Goal: Task Accomplishment & Management: Manage account settings

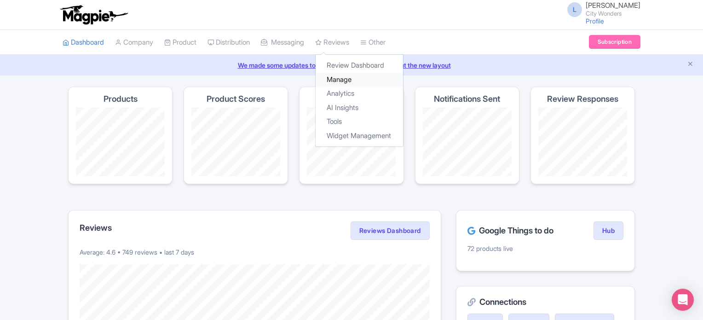
click at [352, 81] on link "Manage" at bounding box center [358, 80] width 87 height 14
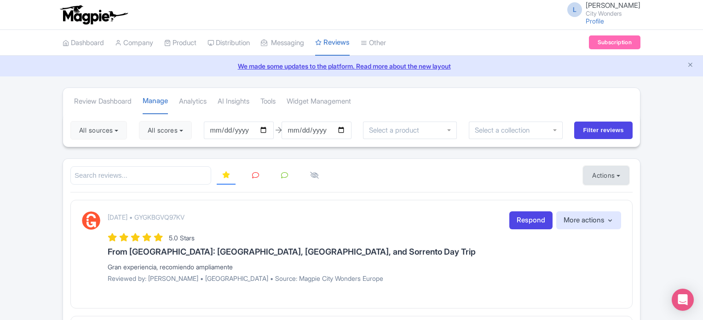
click at [612, 171] on button "Actions" at bounding box center [606, 175] width 46 height 18
click at [605, 191] on link "Import new reviews" at bounding box center [638, 198] width 108 height 18
click at [267, 129] on input "[DATE]" at bounding box center [239, 129] width 70 height 17
type input "2025-10-12"
click at [178, 127] on button "All scores" at bounding box center [165, 130] width 53 height 18
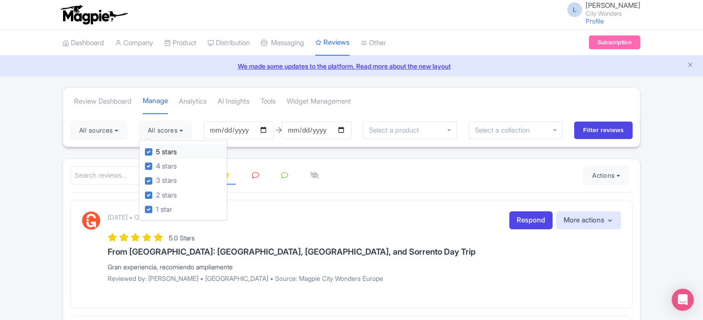
click at [156, 152] on label "5 stars" at bounding box center [166, 152] width 21 height 11
click at [156, 152] on input "5 stars" at bounding box center [159, 149] width 6 height 6
checkbox input "false"
click at [156, 167] on label "4 stars" at bounding box center [166, 166] width 21 height 11
click at [156, 166] on input "4 stars" at bounding box center [159, 163] width 6 height 6
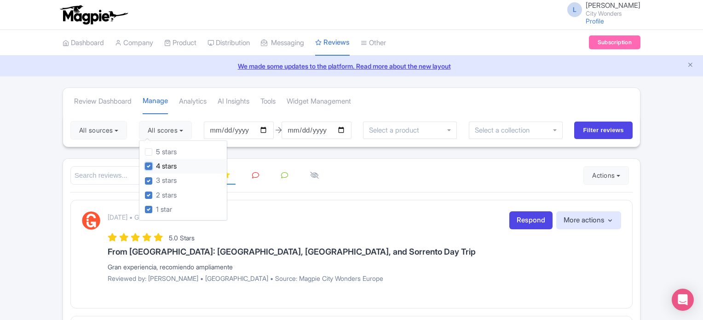
checkbox input "false"
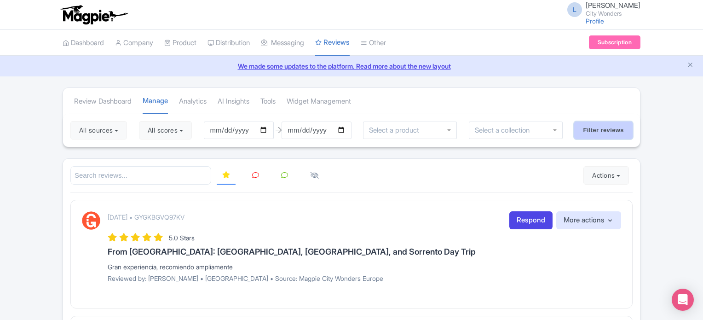
click at [595, 133] on input "Filter reviews" at bounding box center [603, 129] width 58 height 17
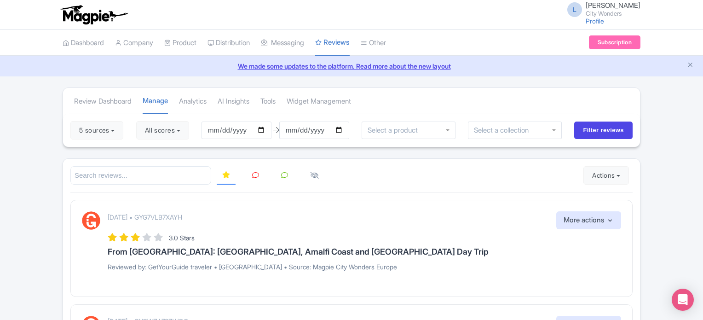
click at [253, 176] on icon at bounding box center [255, 175] width 7 height 7
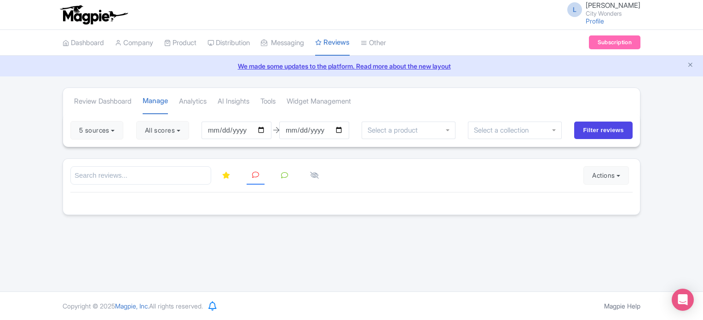
click at [221, 177] on link at bounding box center [226, 175] width 19 height 18
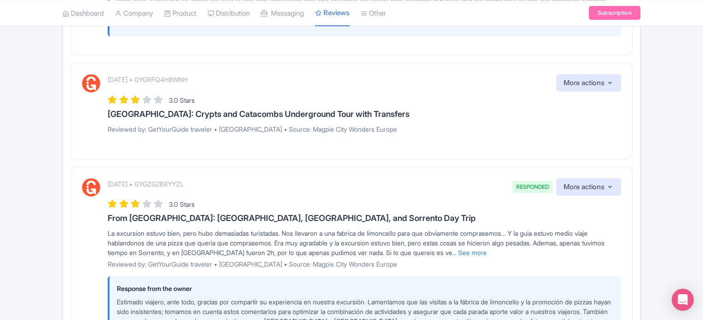
scroll to position [1136, 0]
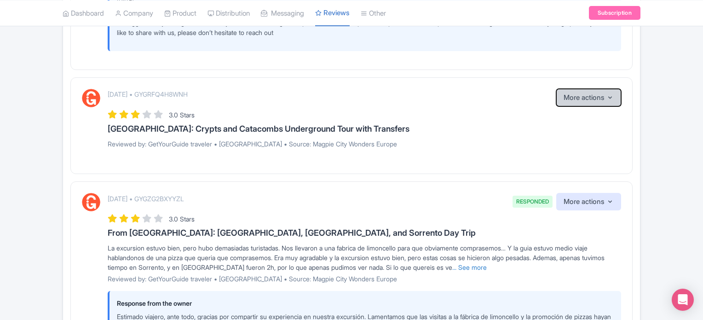
click at [608, 97] on icon "button" at bounding box center [609, 97] width 7 height 7
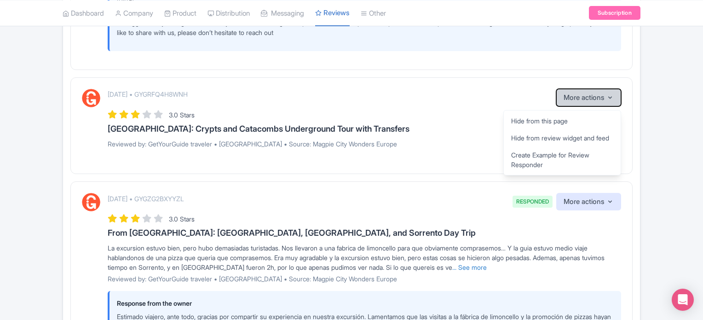
click at [608, 97] on icon "button" at bounding box center [609, 97] width 7 height 7
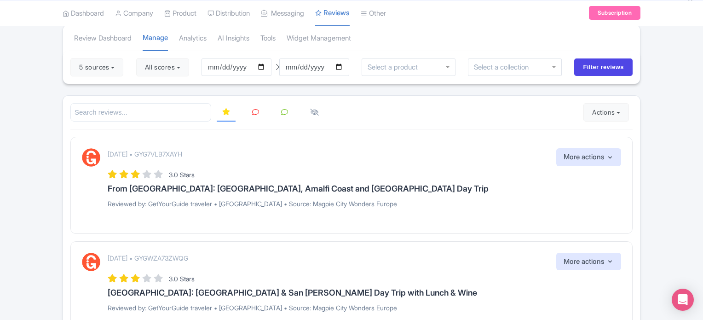
scroll to position [0, 0]
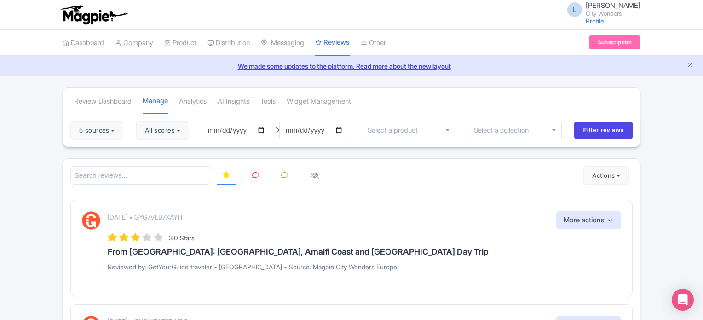
click at [252, 172] on icon at bounding box center [255, 175] width 7 height 7
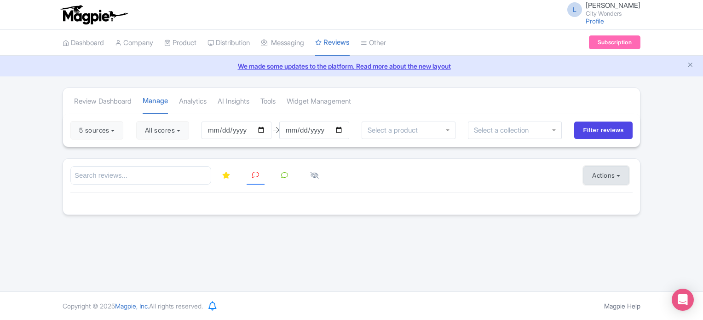
click at [594, 172] on button "Actions" at bounding box center [606, 175] width 46 height 18
click at [590, 200] on link "Import new reviews" at bounding box center [638, 198] width 108 height 18
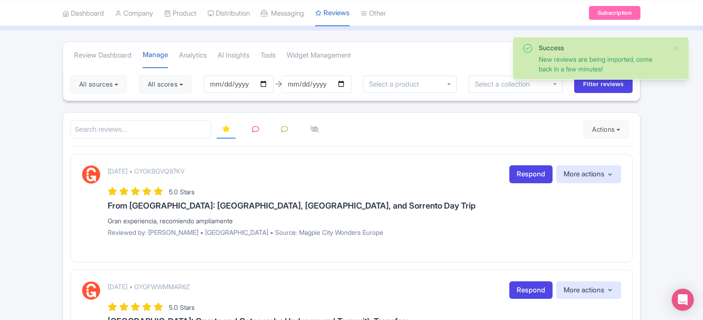
scroll to position [92, 0]
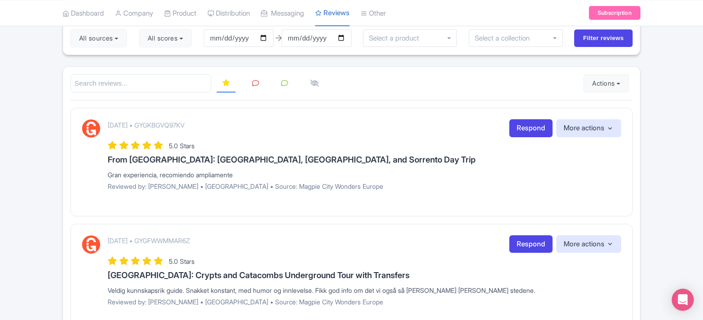
click at [255, 81] on icon at bounding box center [255, 83] width 7 height 7
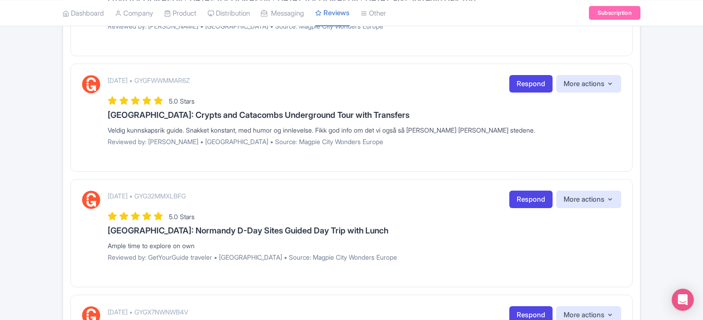
scroll to position [76, 0]
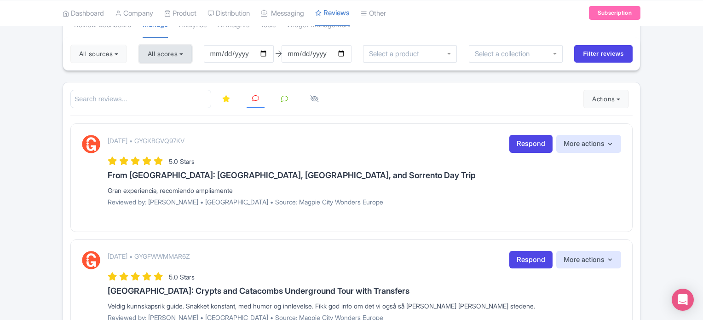
click at [150, 53] on button "All scores" at bounding box center [165, 54] width 53 height 18
click at [156, 73] on label "5 stars" at bounding box center [166, 75] width 21 height 11
click at [156, 73] on input "5 stars" at bounding box center [159, 73] width 6 height 6
checkbox input "false"
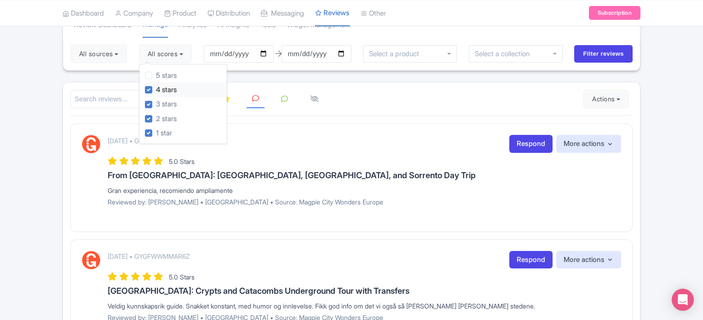
click at [156, 88] on label "4 stars" at bounding box center [166, 90] width 21 height 11
click at [156, 88] on input "4 stars" at bounding box center [159, 87] width 6 height 6
checkbox input "false"
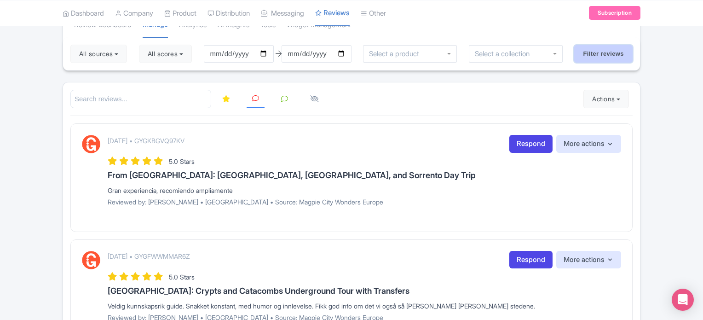
click at [601, 47] on input "Filter reviews" at bounding box center [603, 53] width 58 height 17
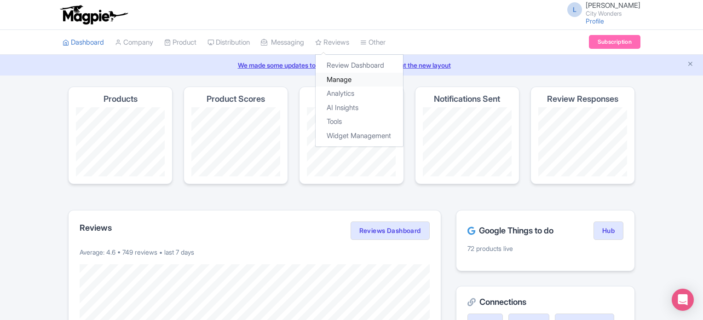
click at [349, 80] on link "Manage" at bounding box center [358, 80] width 87 height 14
click at [338, 79] on link "Manage" at bounding box center [358, 80] width 87 height 14
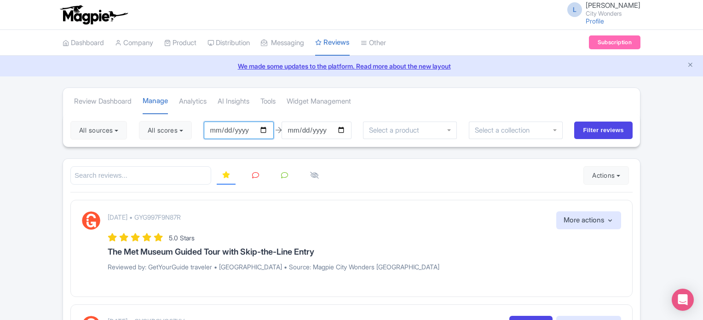
click at [268, 128] on input "[DATE]" at bounding box center [239, 129] width 70 height 17
type input "[DATE]"
click at [186, 129] on button "All scores" at bounding box center [165, 130] width 53 height 18
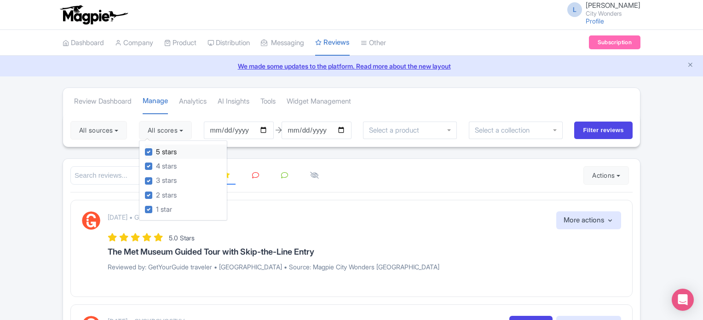
click at [156, 150] on label "5 stars" at bounding box center [166, 152] width 21 height 11
click at [156, 150] on input "5 stars" at bounding box center [159, 149] width 6 height 6
checkbox input "false"
click at [156, 163] on label "4 stars" at bounding box center [166, 166] width 21 height 11
click at [156, 163] on input "4 stars" at bounding box center [159, 163] width 6 height 6
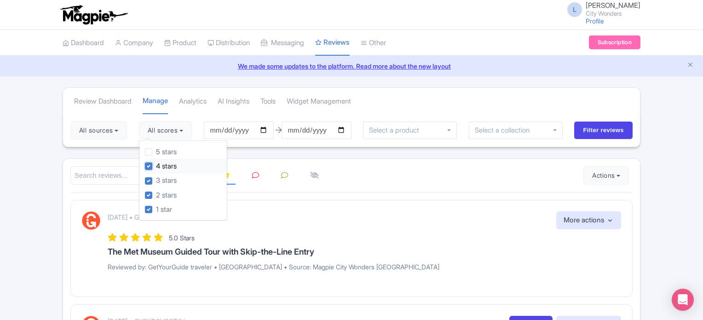
checkbox input "false"
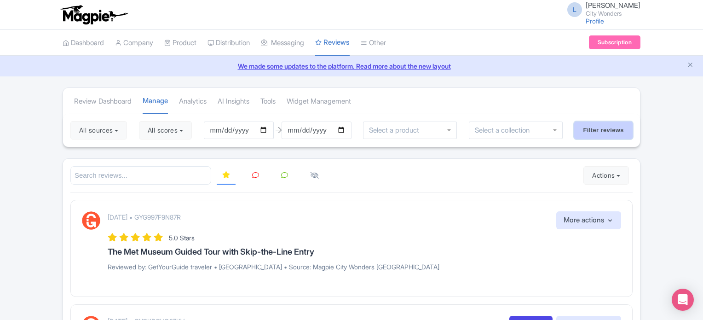
click at [578, 126] on input "Filter reviews" at bounding box center [603, 129] width 58 height 17
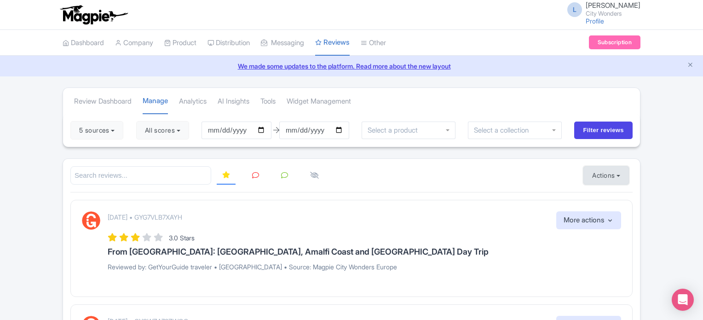
click at [592, 171] on button "Actions" at bounding box center [606, 175] width 46 height 18
click at [584, 191] on link "Import new reviews" at bounding box center [638, 198] width 108 height 18
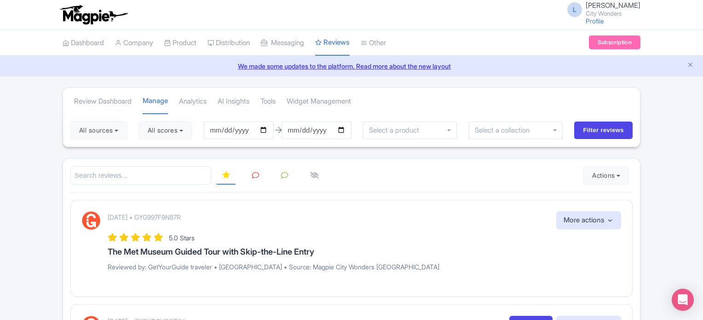
click at [254, 174] on icon at bounding box center [255, 175] width 7 height 7
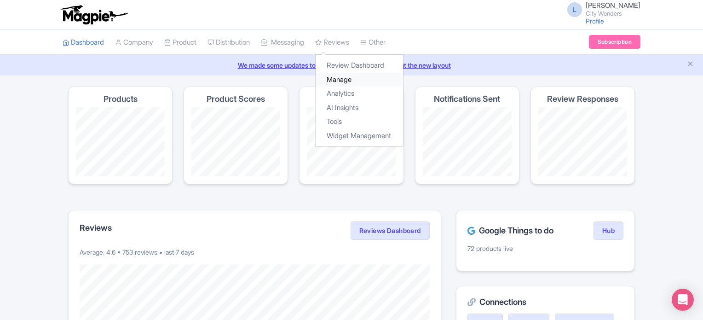
click at [352, 76] on link "Manage" at bounding box center [358, 80] width 87 height 14
